Goal: Transaction & Acquisition: Purchase product/service

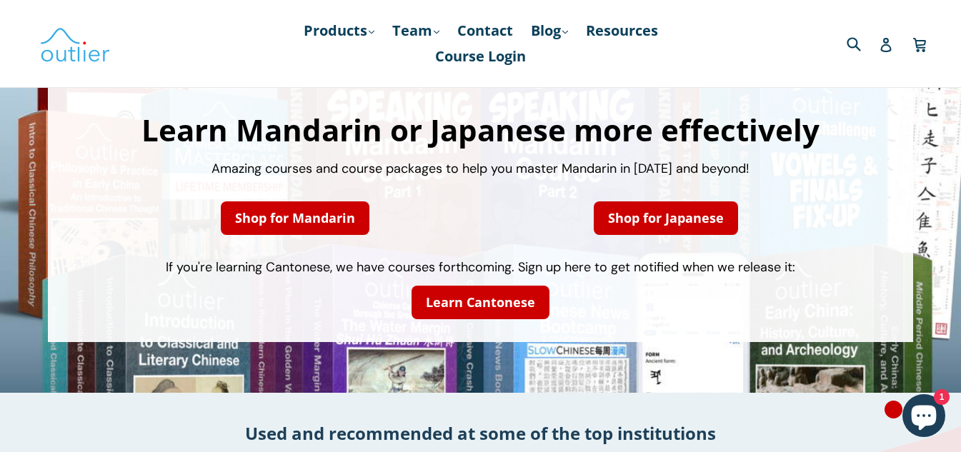
scroll to position [86, 0]
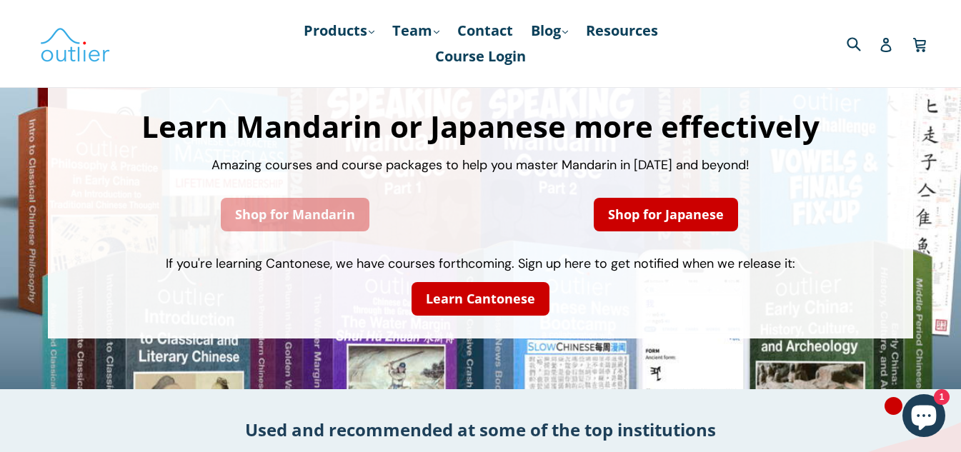
click at [314, 211] on link "Shop for Mandarin" at bounding box center [295, 215] width 149 height 34
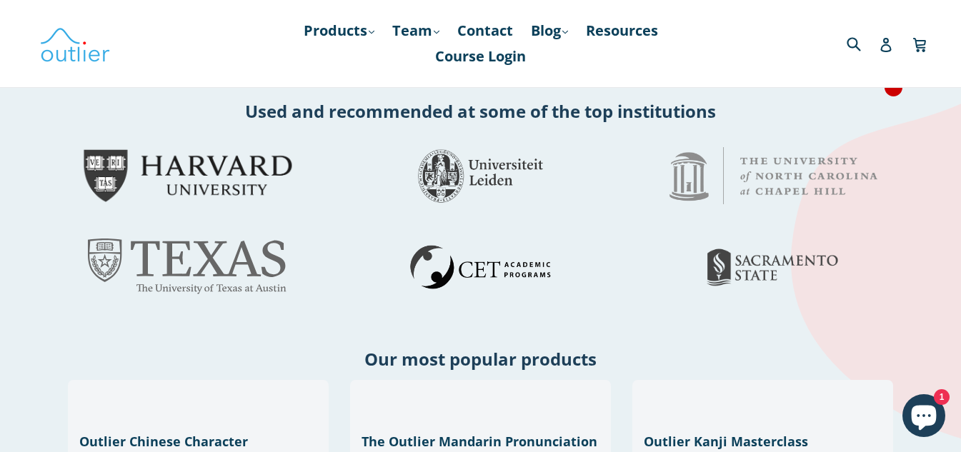
scroll to position [429, 0]
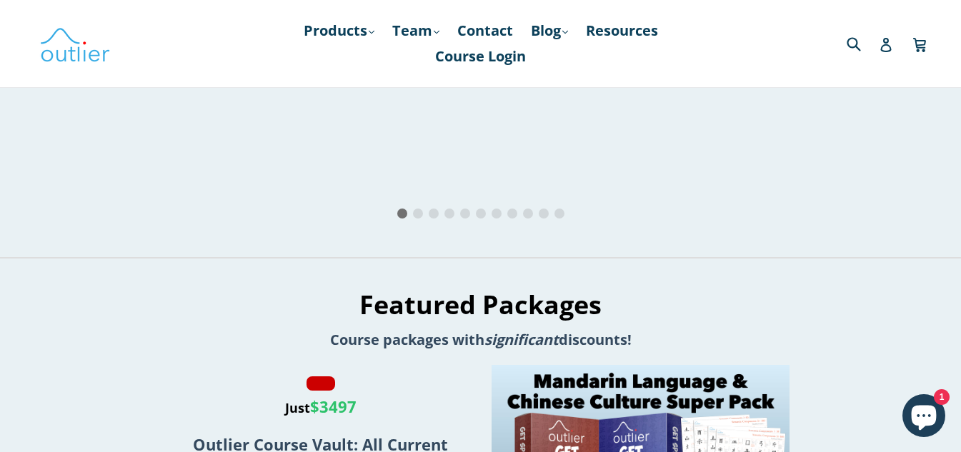
scroll to position [1800, 0]
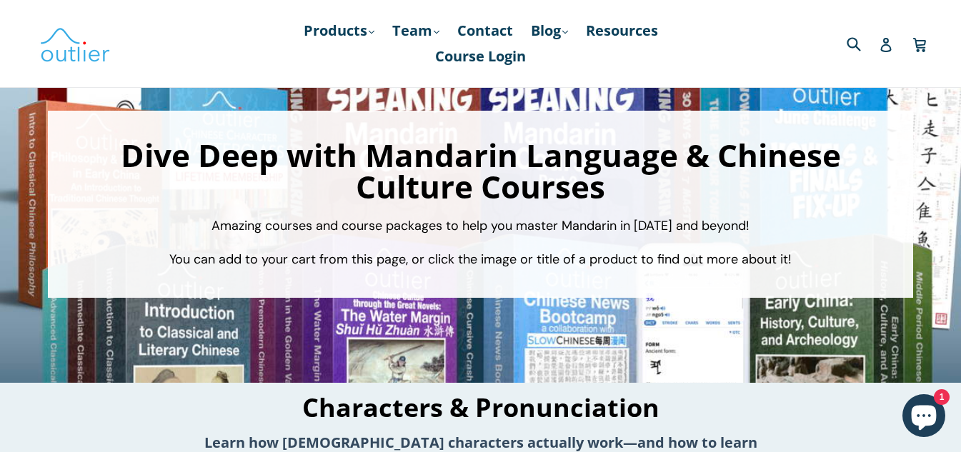
scroll to position [0, 0]
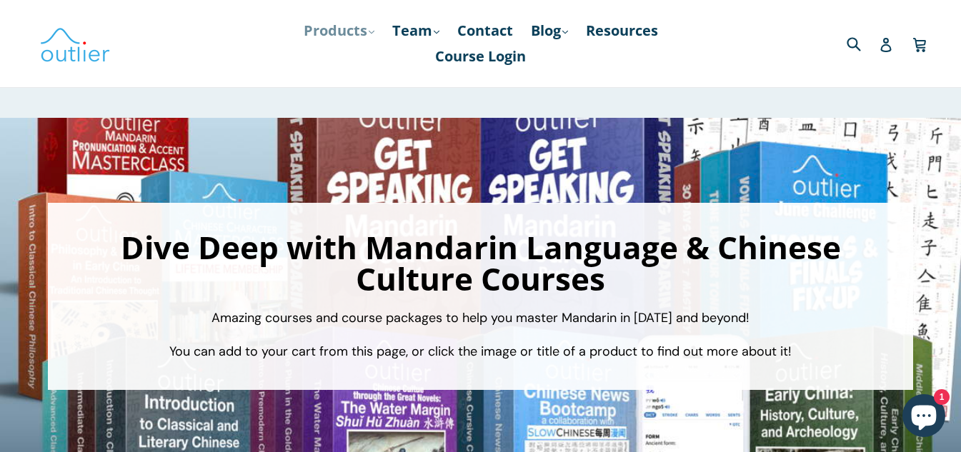
click at [359, 33] on link "Products .cls-1{fill:#231f20} expand" at bounding box center [338, 31] width 85 height 26
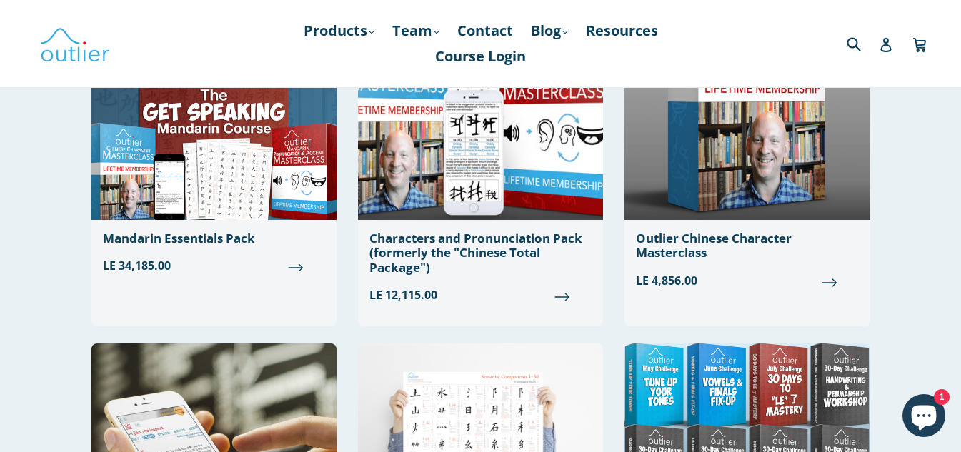
scroll to position [229, 0]
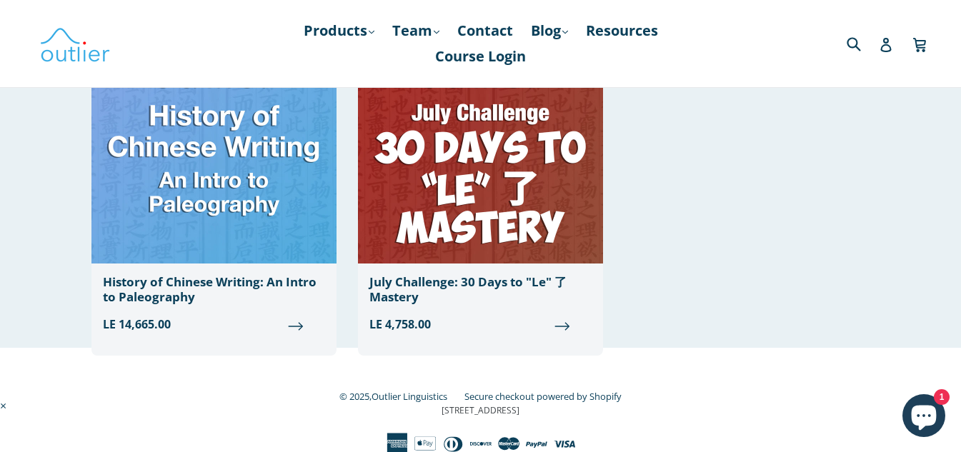
scroll to position [1649, 0]
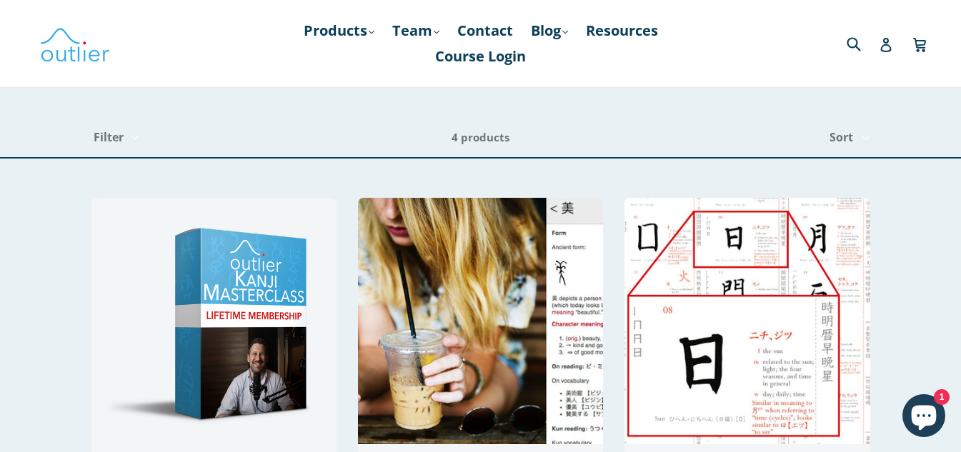
scroll to position [395, 0]
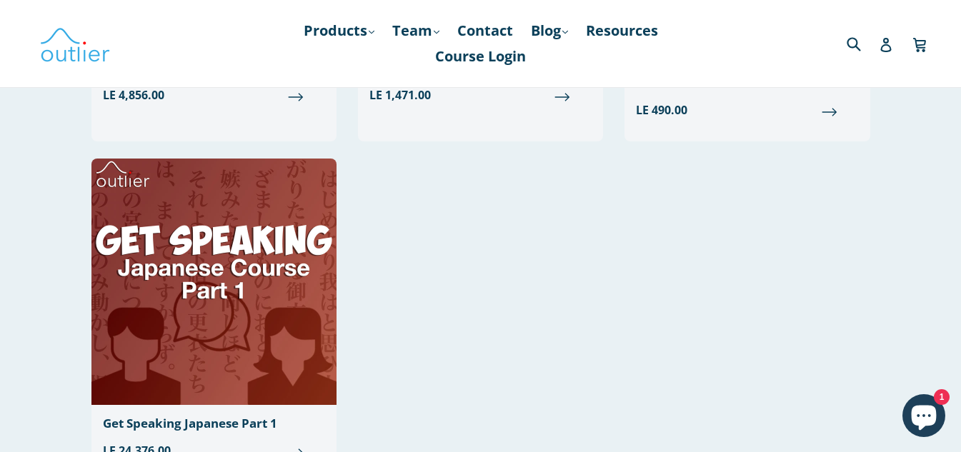
click at [387, 216] on div "Outlier Kanji Masterclass LE 4,856.00 Outlier Kanji Dictionary Regular price LE…" at bounding box center [470, 151] width 800 height 696
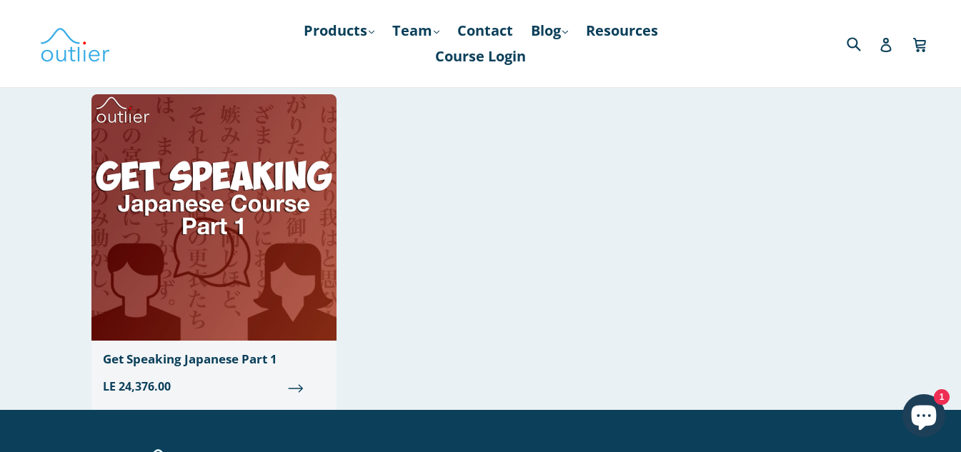
scroll to position [486, 0]
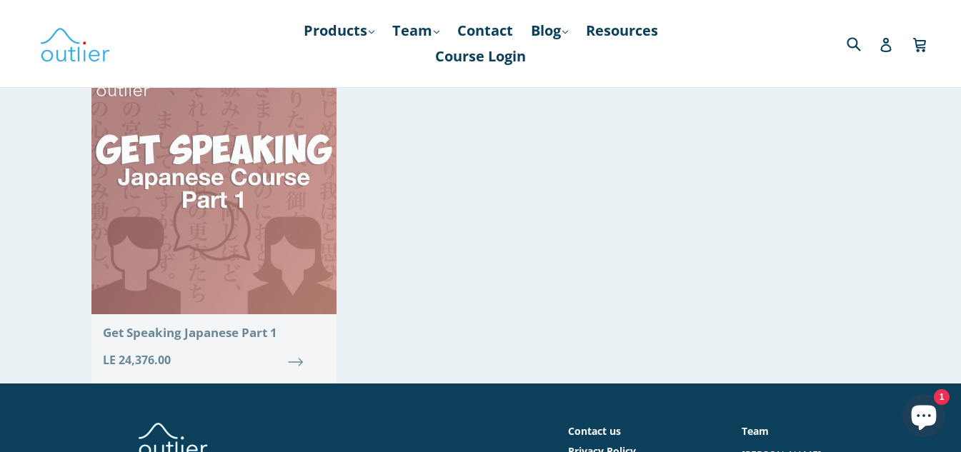
click at [204, 341] on link "Get Speaking Japanese Part 1 Regular price LE 24,376.00" at bounding box center [213, 224] width 245 height 312
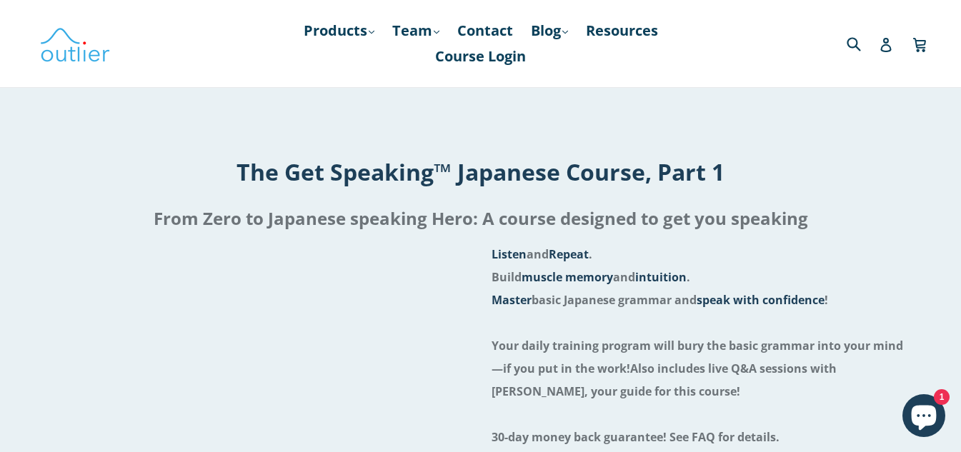
click at [458, 216] on h2 "From Zero to Japanese speaking Hero: A course designed to get you speaking" at bounding box center [480, 218] width 938 height 34
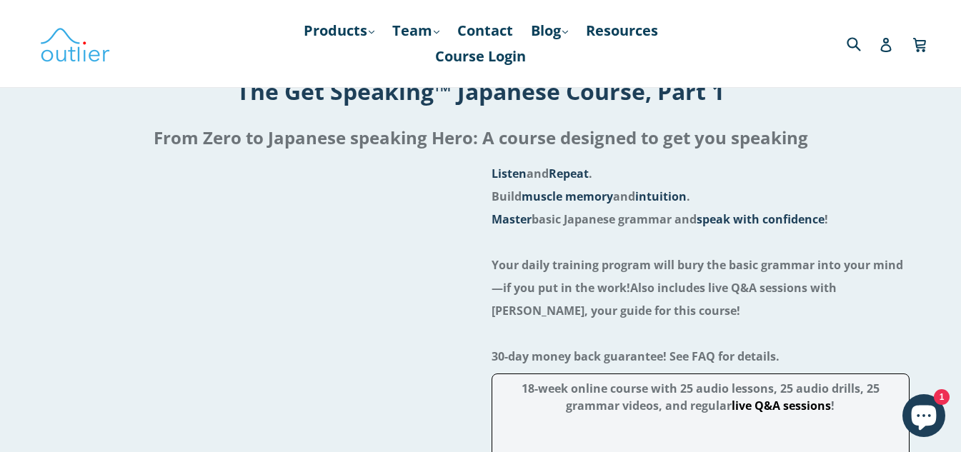
scroll to position [143, 0]
